Goal: Task Accomplishment & Management: Use online tool/utility

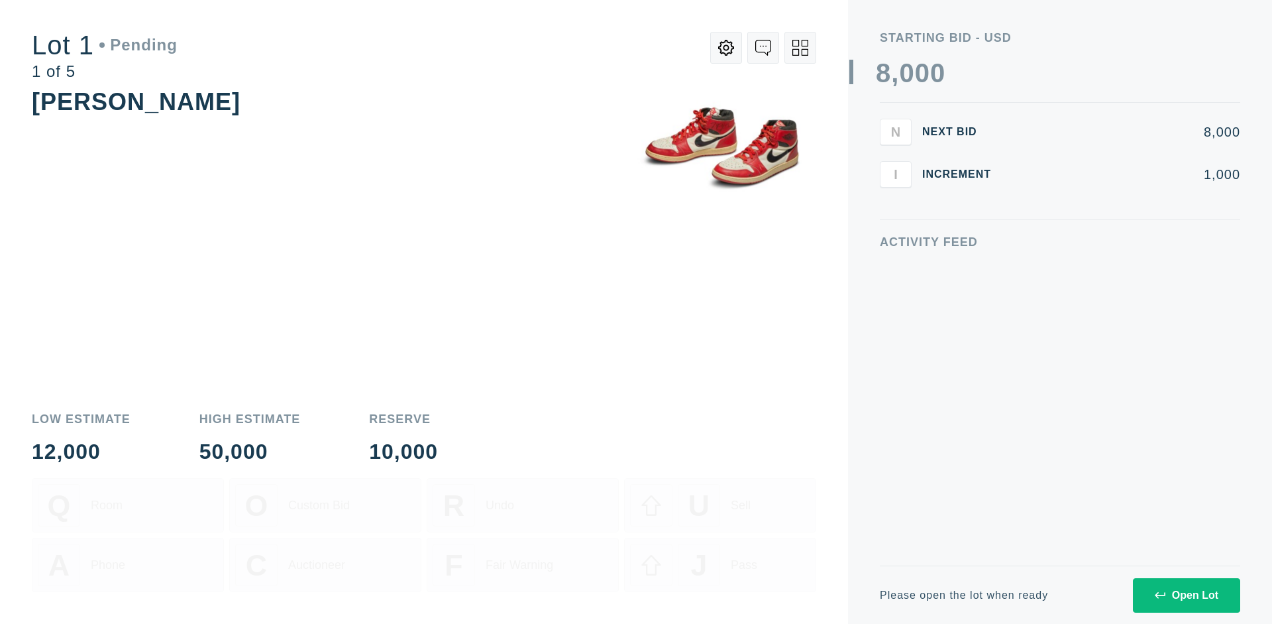
click at [1186, 594] on div "Open Lot" at bounding box center [1187, 595] width 64 height 12
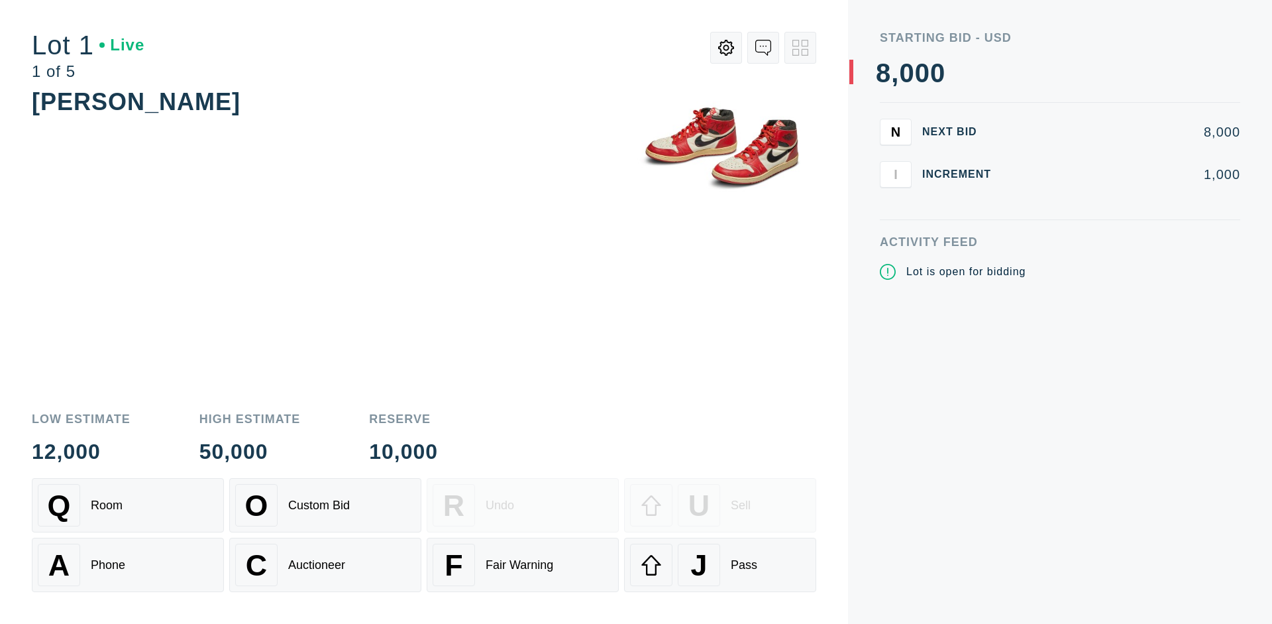
click at [720, 565] on div "J Pass" at bounding box center [720, 564] width 180 height 42
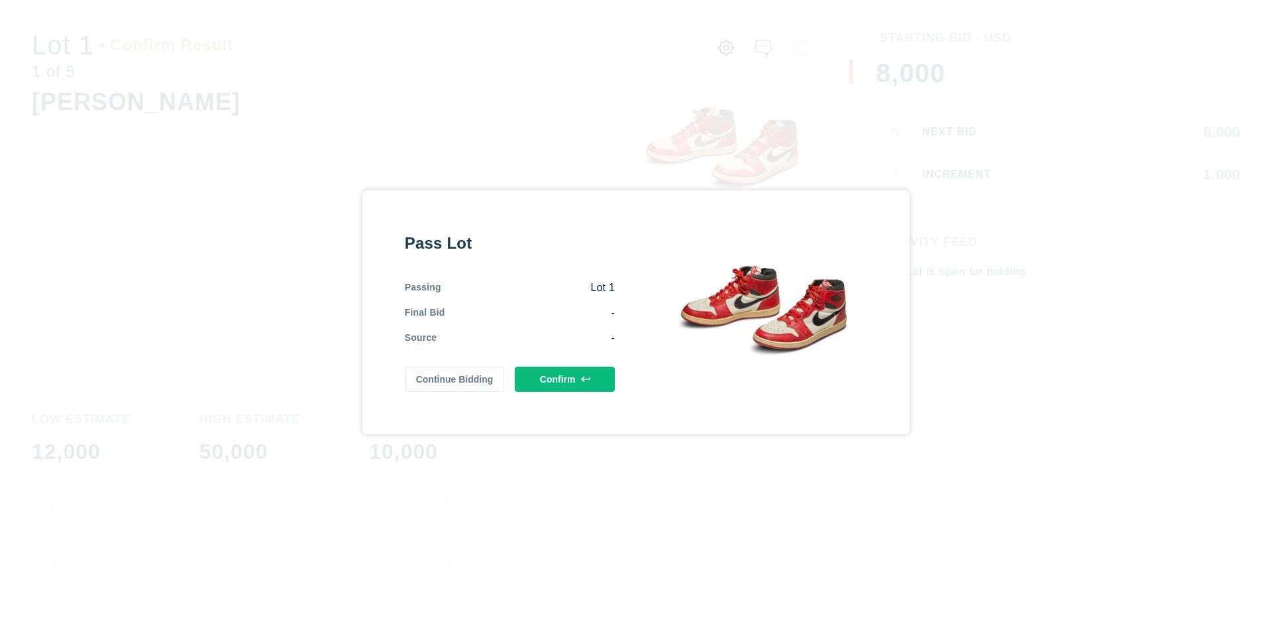
click at [565, 378] on button "Confirm" at bounding box center [565, 378] width 100 height 25
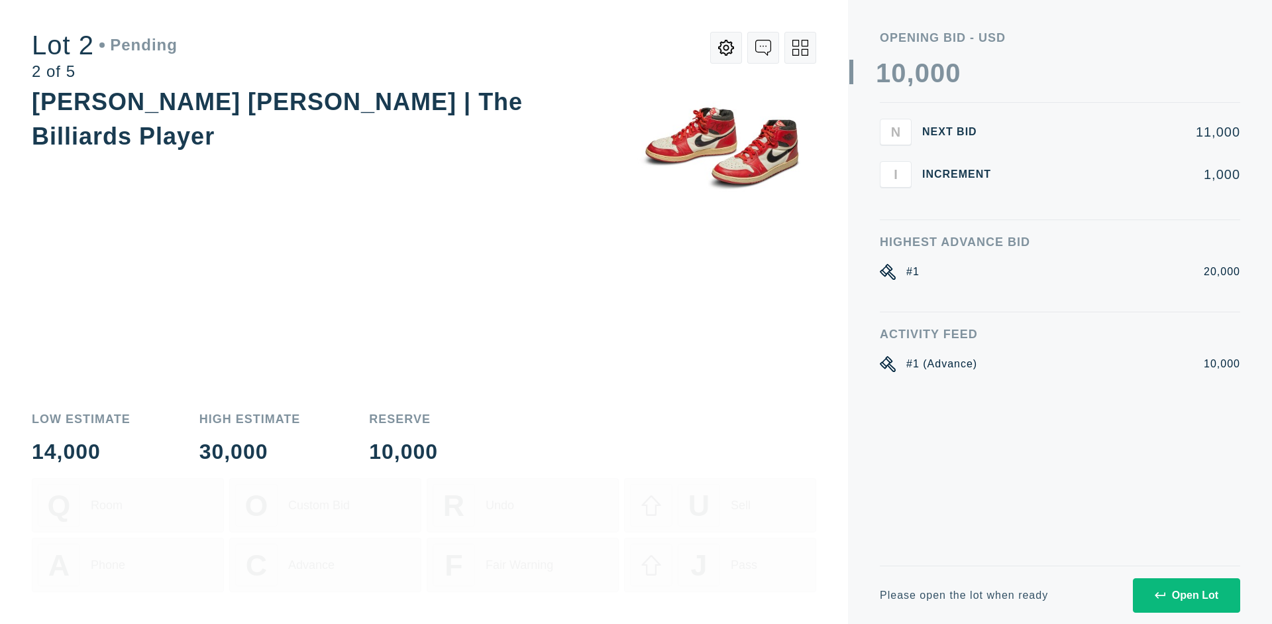
click at [1186, 594] on div "Open Lot" at bounding box center [1187, 595] width 64 height 12
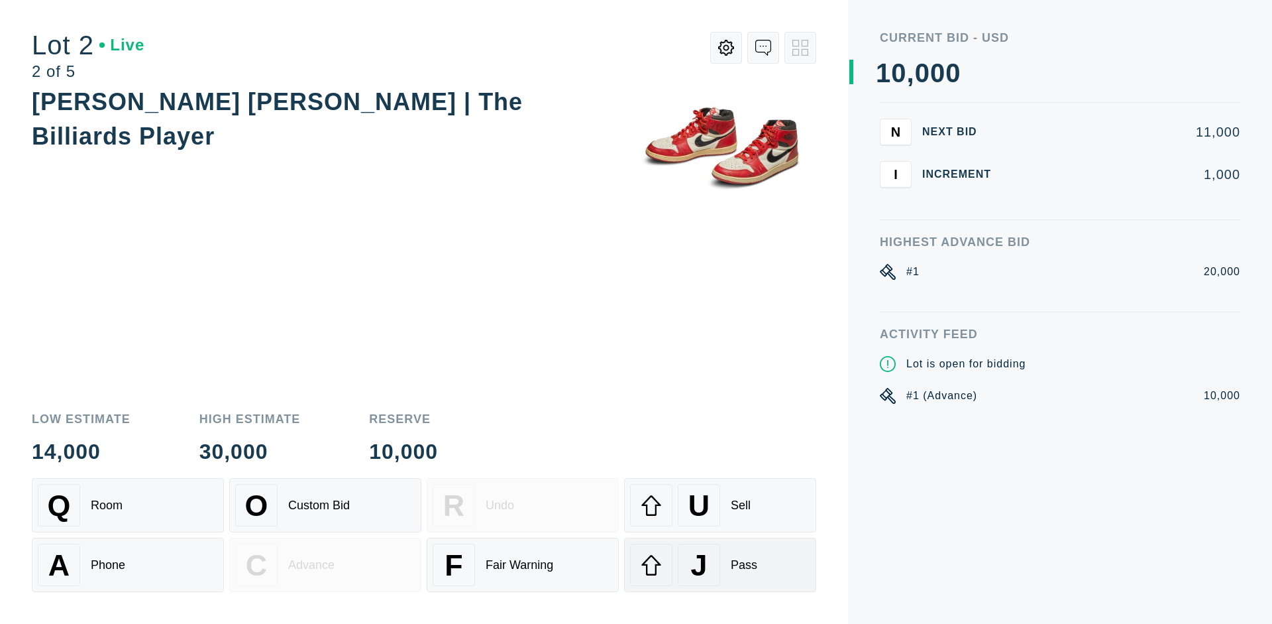
click at [720, 565] on div "J Pass" at bounding box center [720, 564] width 180 height 42
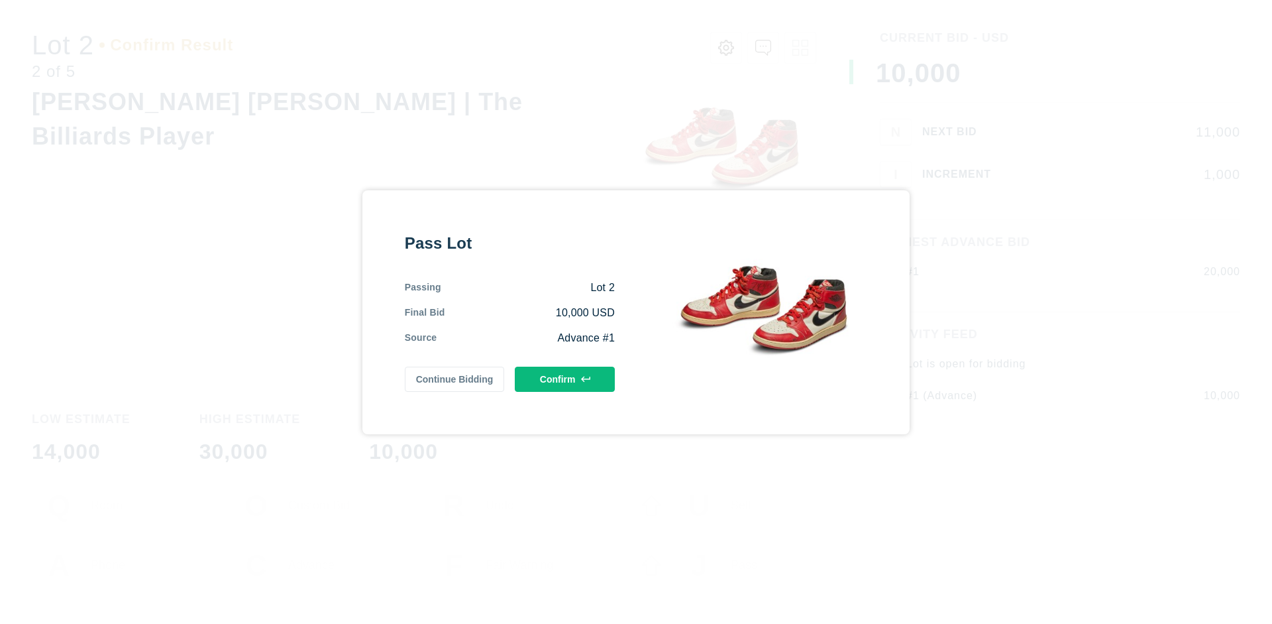
click at [565, 378] on button "Confirm" at bounding box center [565, 378] width 100 height 25
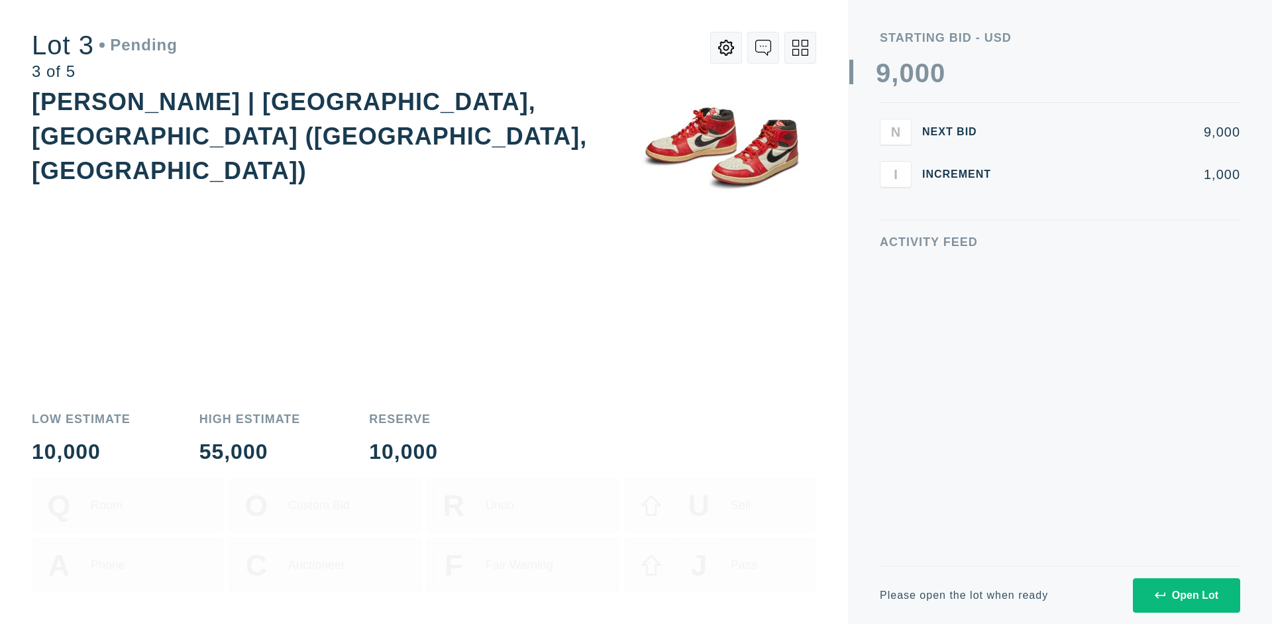
click at [1186, 594] on div "Open Lot" at bounding box center [1187, 595] width 64 height 12
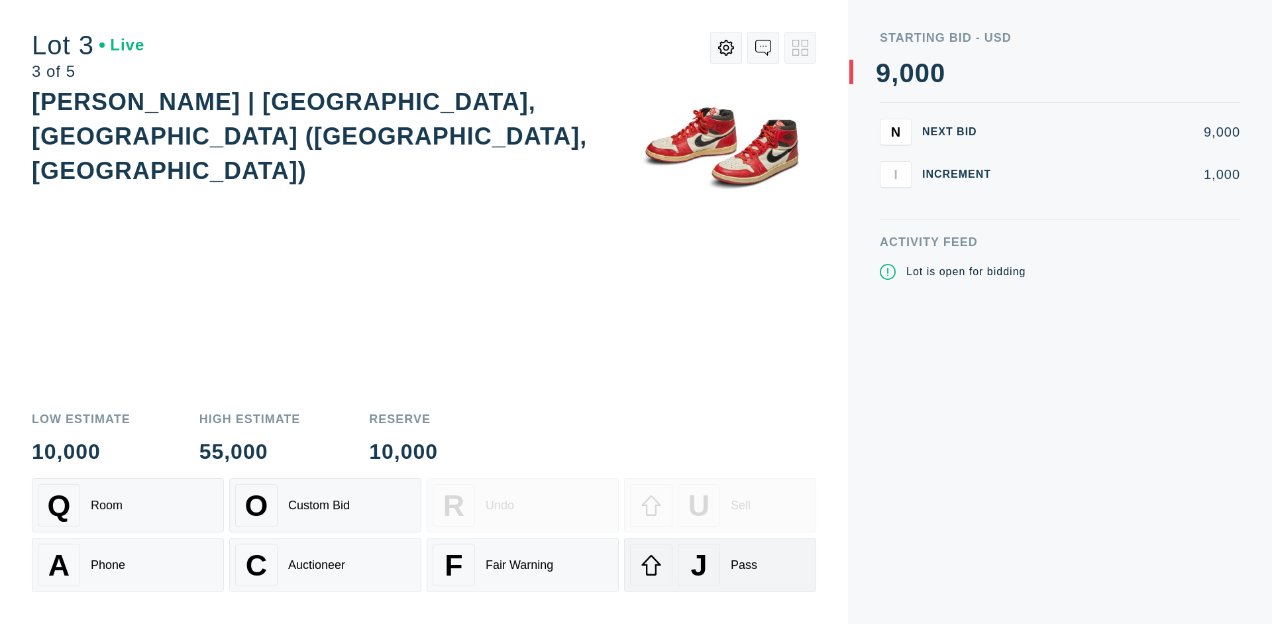
click at [720, 565] on div "J Pass" at bounding box center [720, 564] width 180 height 42
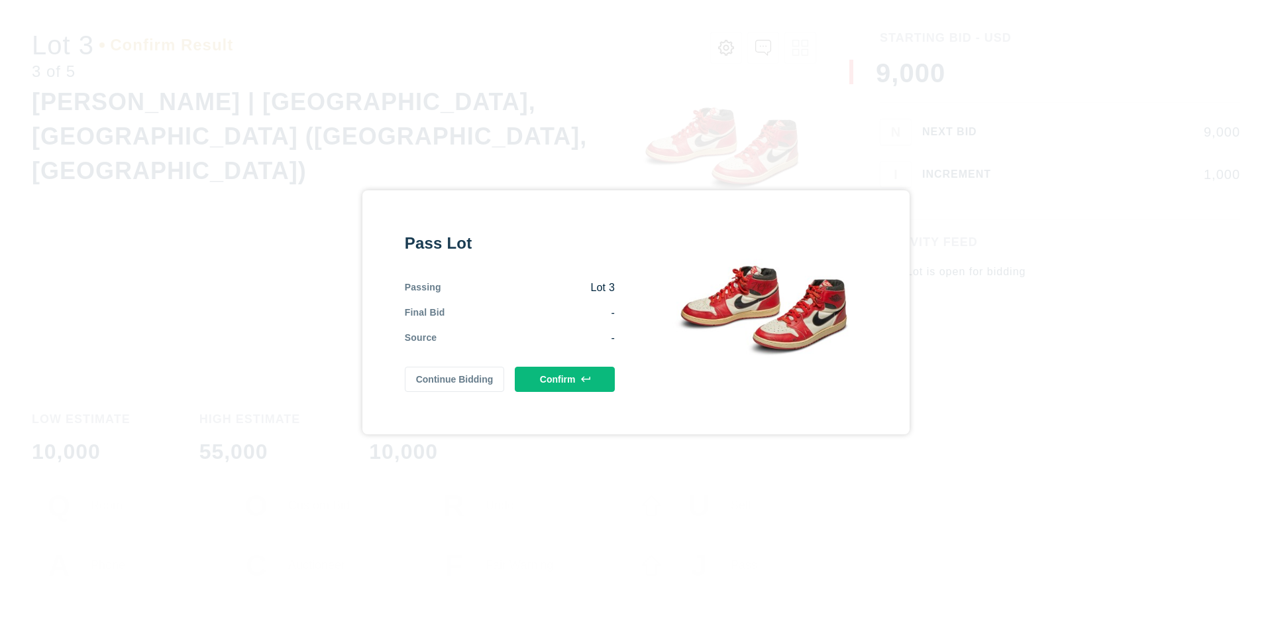
click at [565, 378] on button "Confirm" at bounding box center [565, 378] width 100 height 25
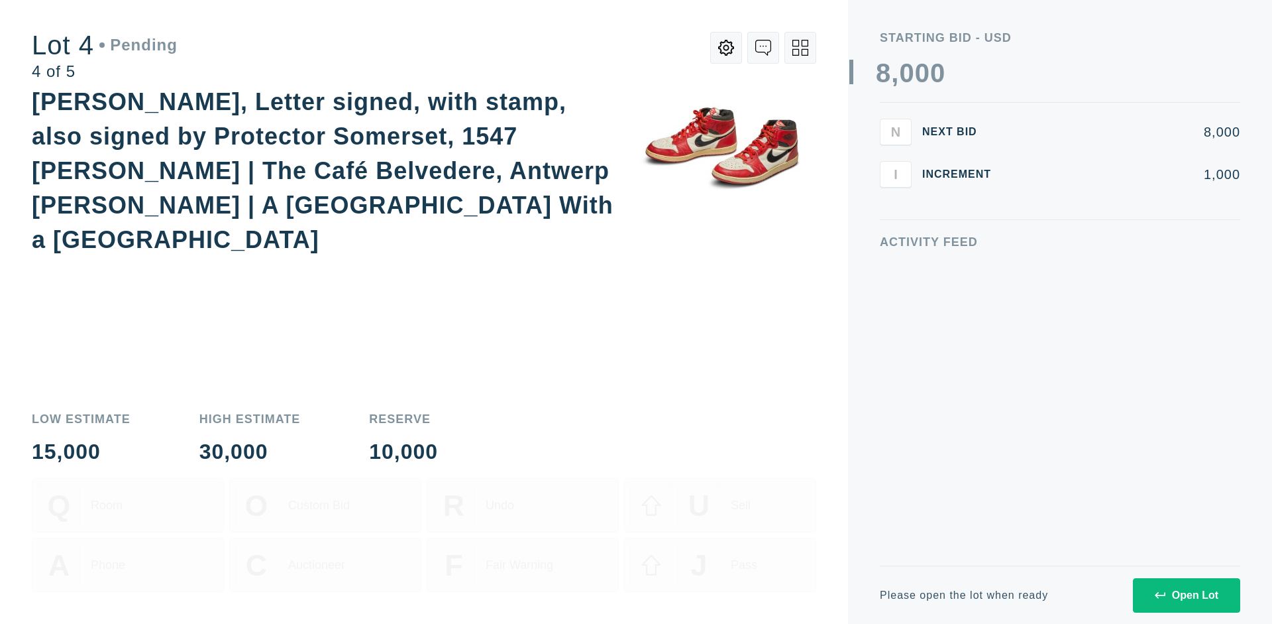
click at [801, 48] on icon at bounding box center [801, 48] width 16 height 16
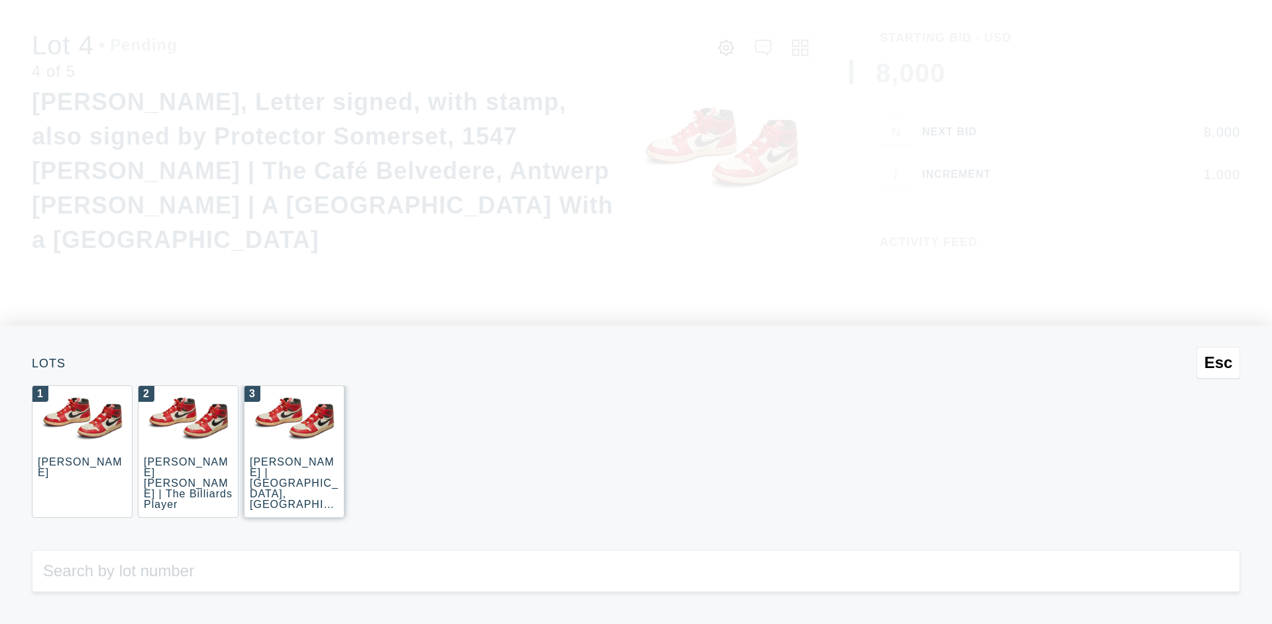
click at [294, 451] on img at bounding box center [294, 419] width 98 height 66
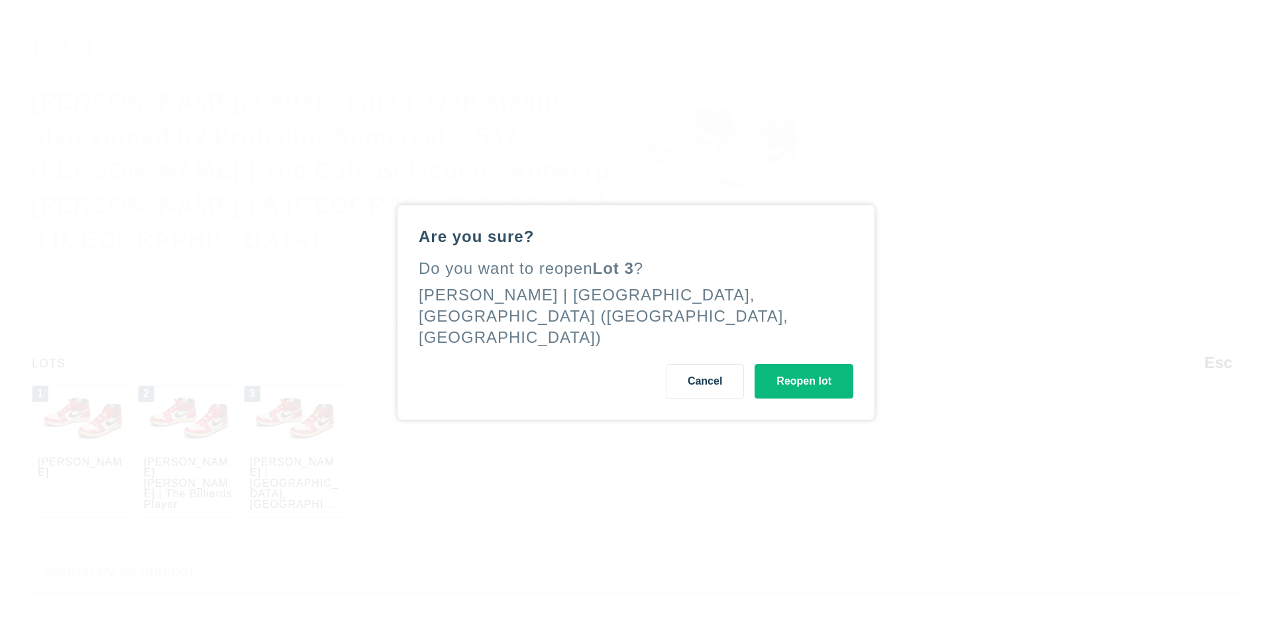
click at [804, 370] on button "Reopen lot" at bounding box center [804, 381] width 99 height 34
